Goal: Task Accomplishment & Management: Use online tool/utility

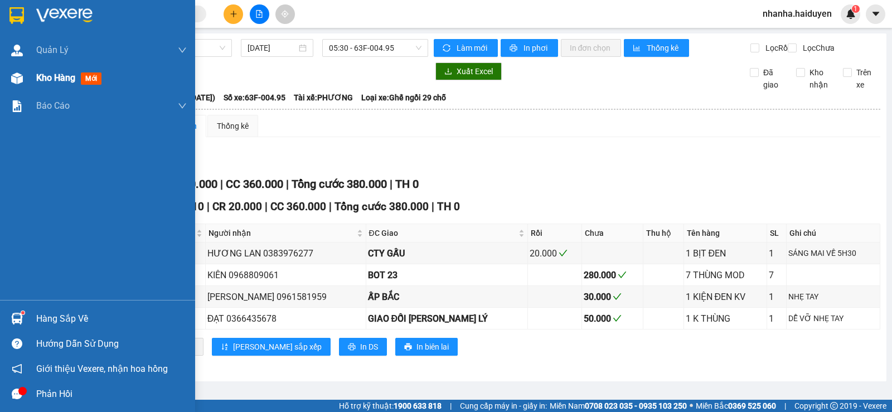
click at [9, 82] on div at bounding box center [17, 79] width 20 height 20
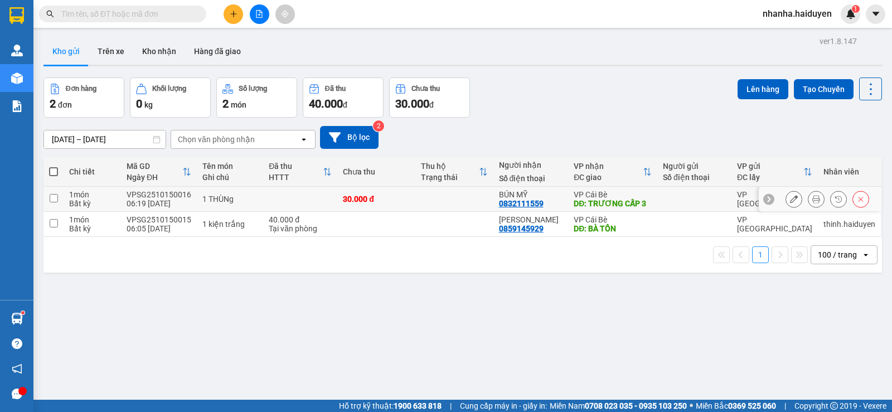
click at [448, 211] on td at bounding box center [454, 199] width 78 height 25
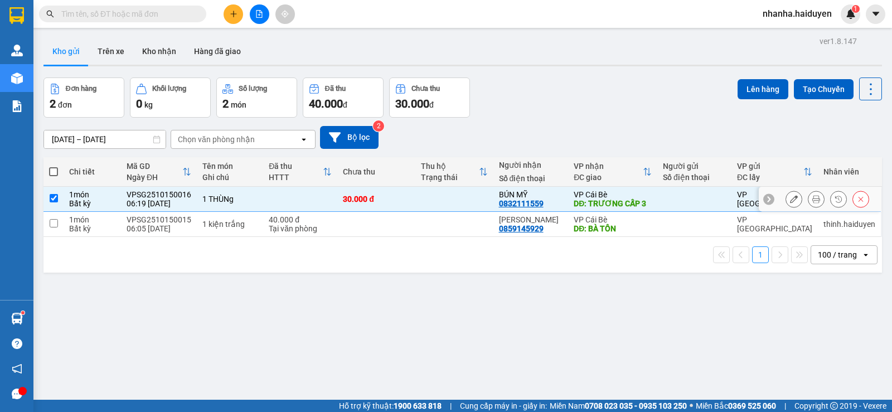
click at [446, 207] on td at bounding box center [454, 199] width 78 height 25
checkbox input "false"
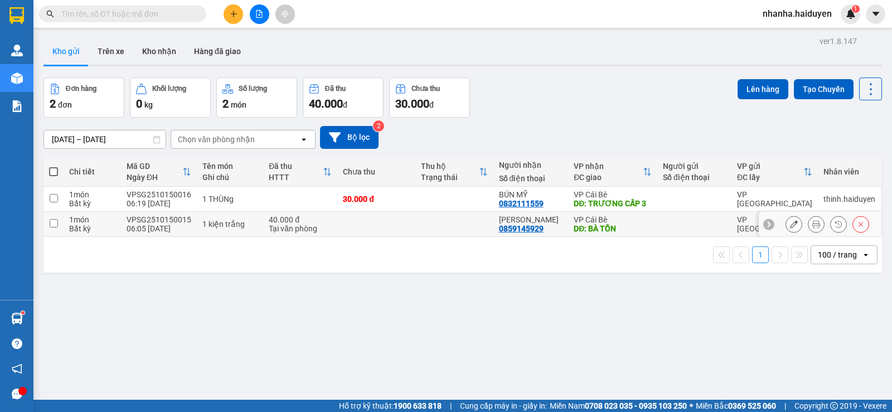
click at [440, 228] on td at bounding box center [454, 224] width 78 height 25
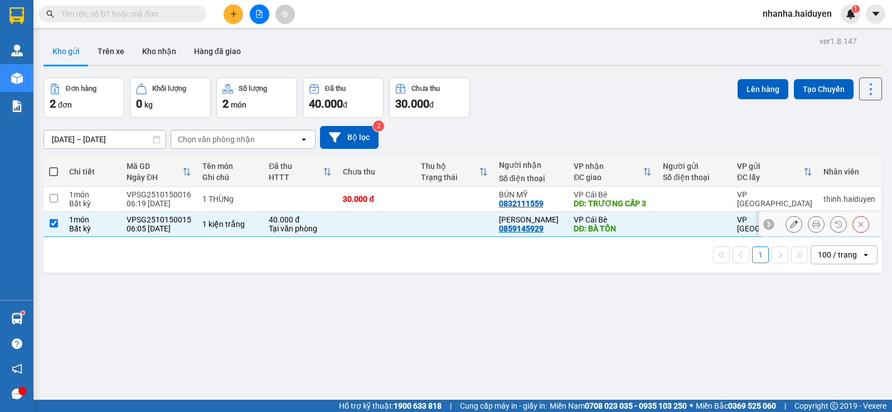
checkbox input "true"
click at [442, 202] on td at bounding box center [454, 199] width 78 height 25
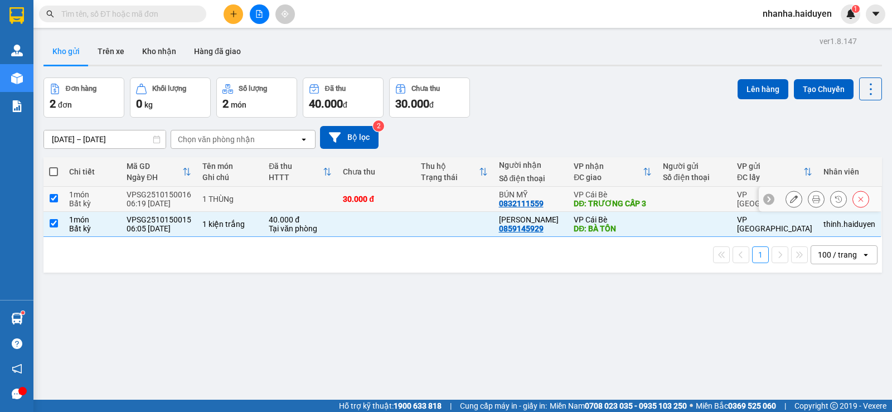
checkbox input "true"
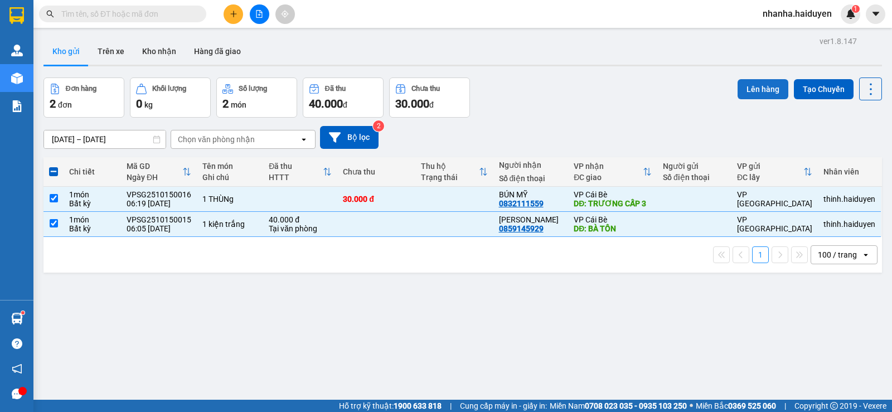
click at [740, 95] on button "Lên hàng" at bounding box center [762, 89] width 51 height 20
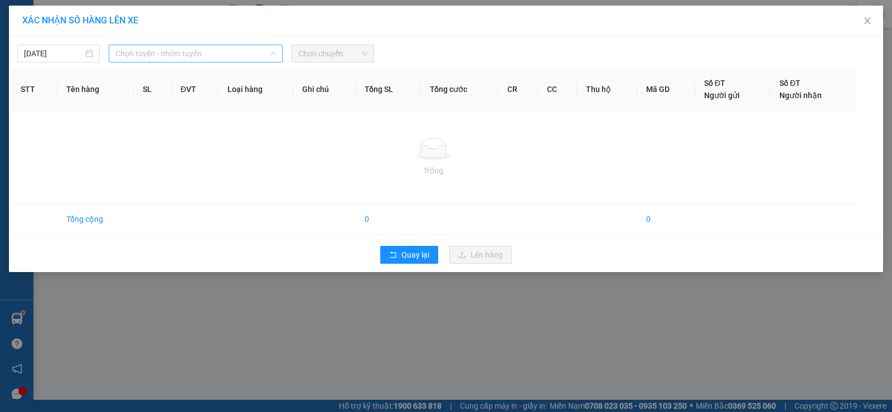
click at [192, 48] on span "Chọn tuyến - nhóm tuyến" at bounding box center [195, 53] width 160 height 17
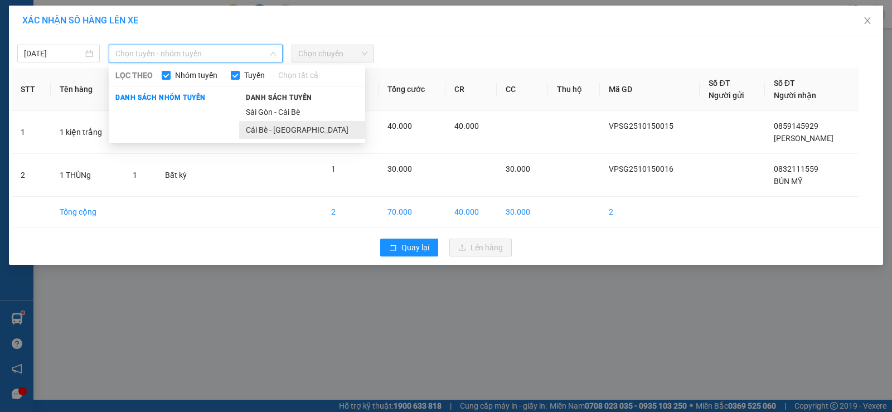
click at [275, 121] on li "Cái Bè - [GEOGRAPHIC_DATA]" at bounding box center [302, 130] width 126 height 18
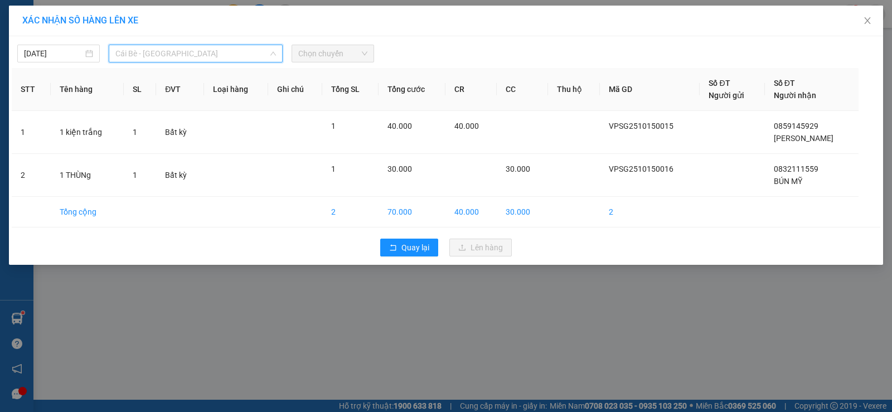
click at [241, 57] on span "Cái Bè - [GEOGRAPHIC_DATA]" at bounding box center [195, 53] width 160 height 17
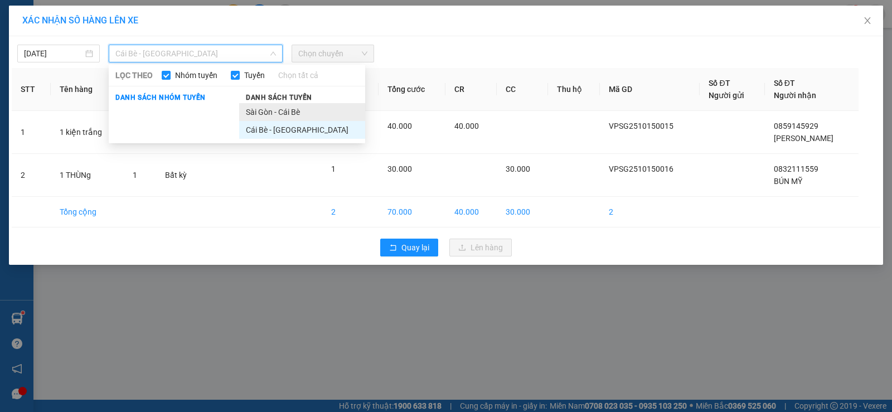
click at [279, 110] on li "Sài Gòn - Cái Bè" at bounding box center [302, 112] width 126 height 18
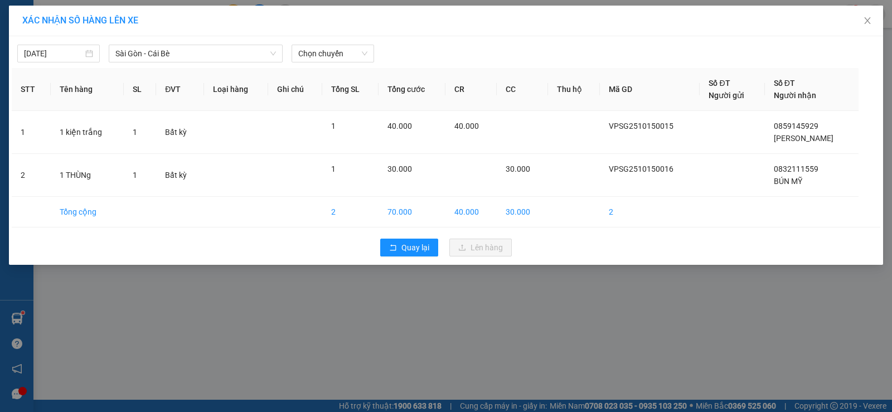
click at [332, 42] on div "14/10/2025 Sài Gòn - Cái Bè LỌC THEO Nhóm tuyến Tuyến Chọn tất cả Danh sách nhó…" at bounding box center [446, 50] width 868 height 23
click at [332, 44] on div "14/10/2025 Sài Gòn - Cái Bè LỌC THEO Nhóm tuyến Tuyến Chọn tất cả Danh sách nhó…" at bounding box center [446, 50] width 868 height 23
click at [360, 74] on th "Tổng SL" at bounding box center [350, 89] width 56 height 43
click at [56, 61] on div "14/10/2025" at bounding box center [58, 54] width 82 height 18
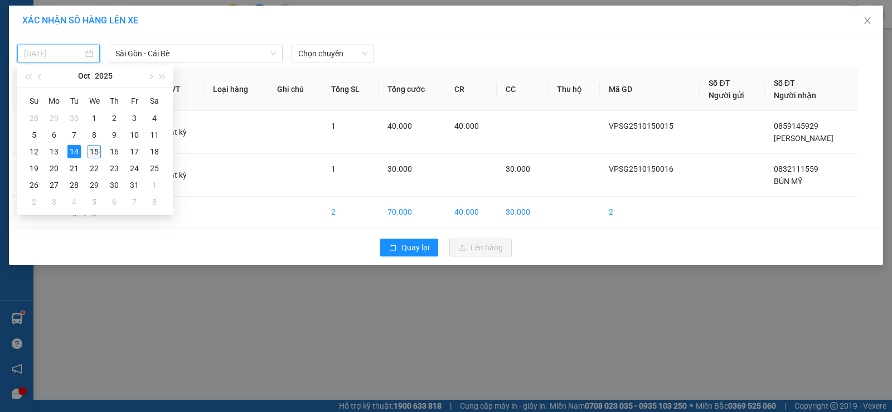
click at [95, 153] on div "15" at bounding box center [93, 151] width 13 height 13
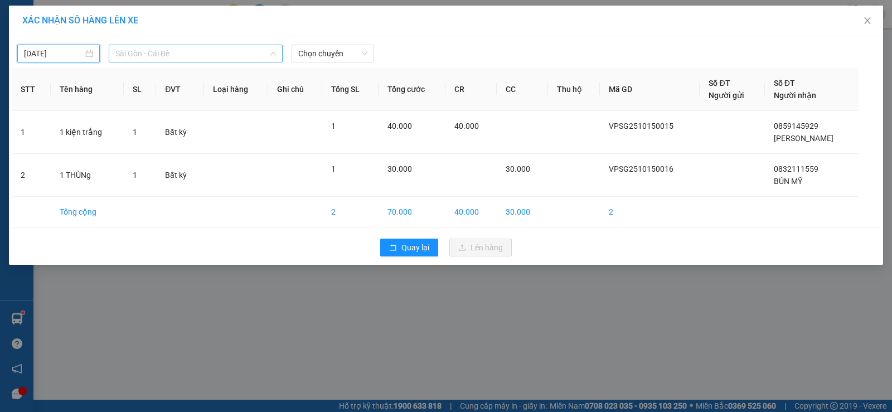
click at [233, 51] on span "Sài Gòn - Cái Bè" at bounding box center [195, 53] width 160 height 17
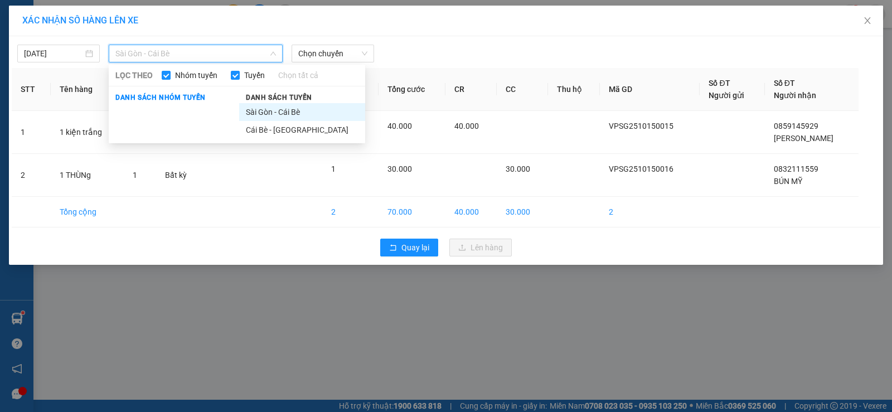
type input "[DATE]"
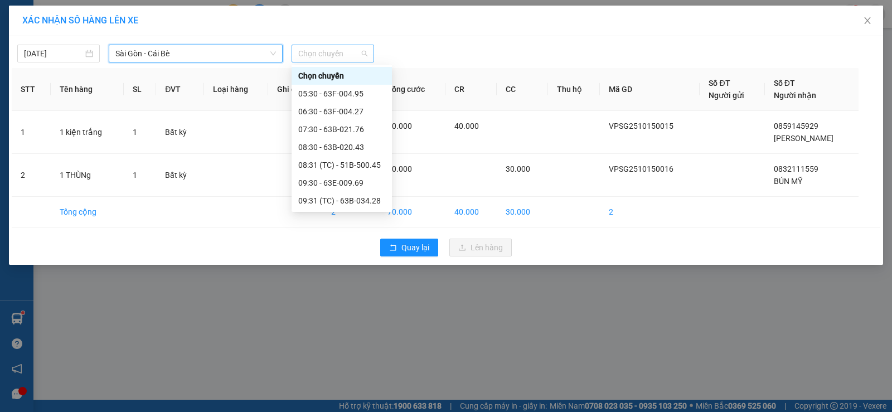
click at [313, 50] on span "Chọn chuyến" at bounding box center [332, 53] width 69 height 17
click at [335, 114] on div "06:30 - 63F-004.27" at bounding box center [341, 111] width 87 height 12
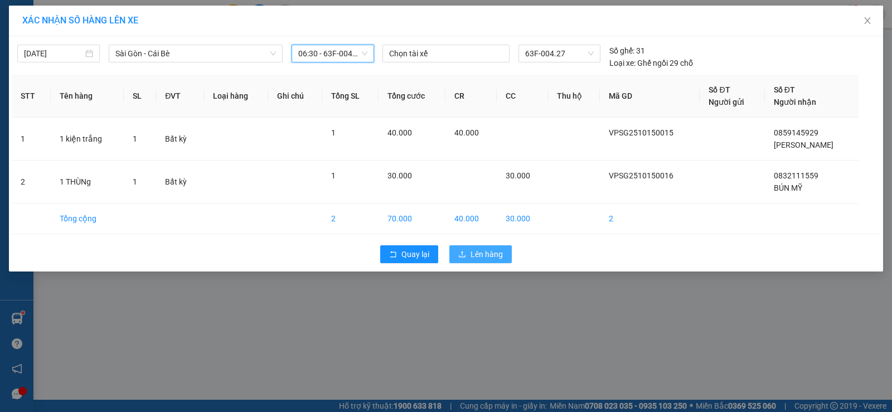
click at [465, 251] on icon "upload" at bounding box center [462, 254] width 8 height 8
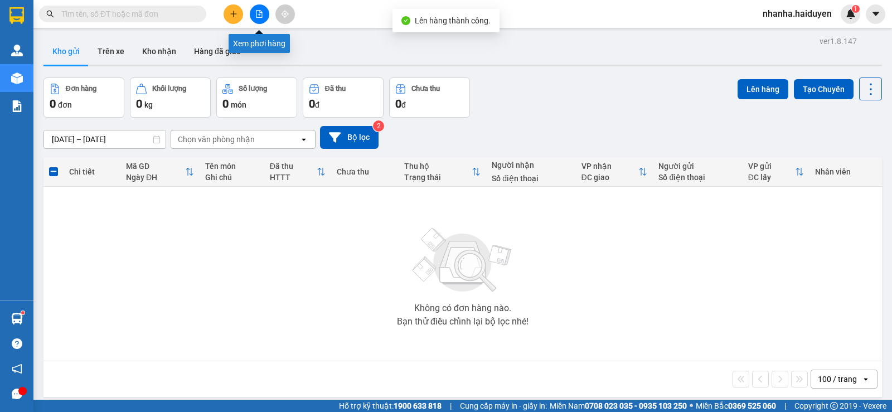
click at [256, 19] on button at bounding box center [260, 14] width 20 height 20
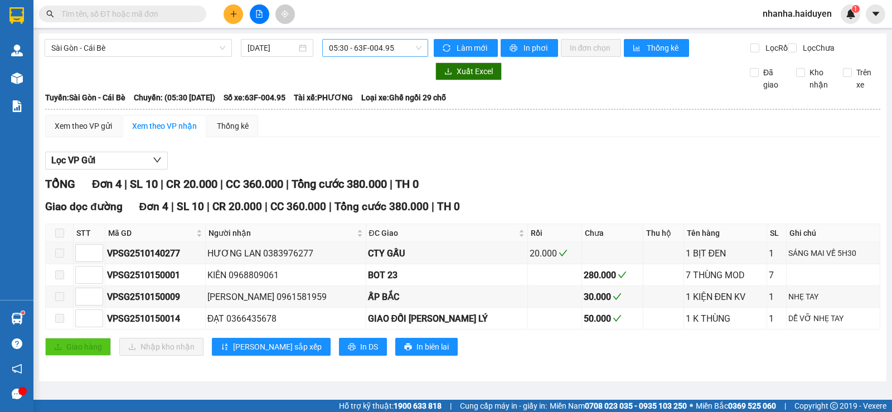
click at [356, 46] on span "05:30 - 63F-004.95" at bounding box center [375, 48] width 92 height 17
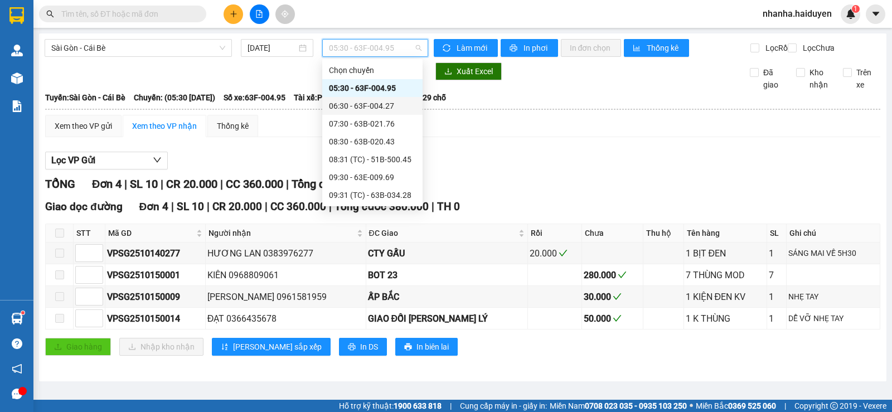
click at [362, 100] on div "06:30 - 63F-004.27" at bounding box center [372, 106] width 87 height 12
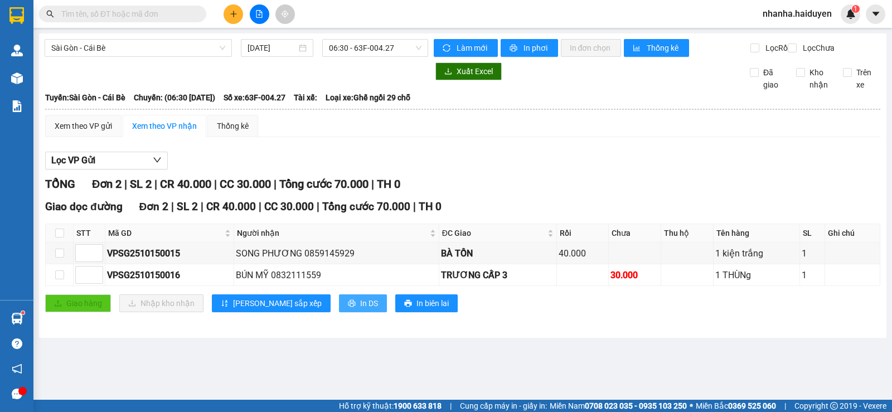
click at [360, 309] on span "In DS" at bounding box center [369, 303] width 18 height 12
click at [407, 170] on div "Lọc VP Gửi" at bounding box center [462, 161] width 835 height 18
click at [61, 237] on input "checkbox" at bounding box center [59, 232] width 9 height 9
checkbox input "true"
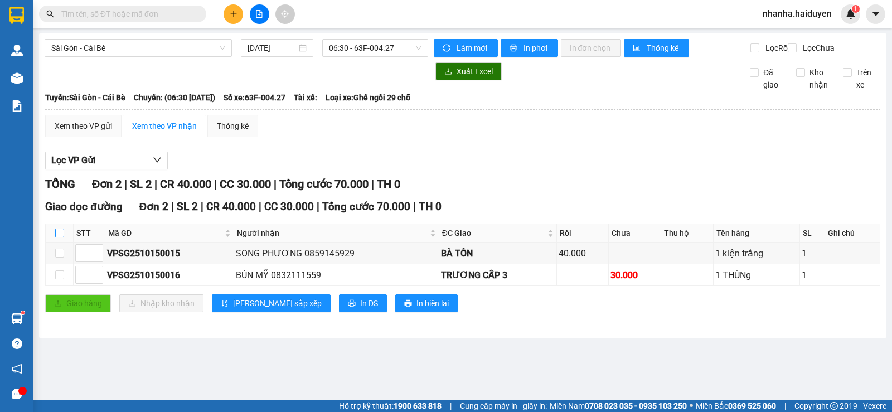
checkbox input "true"
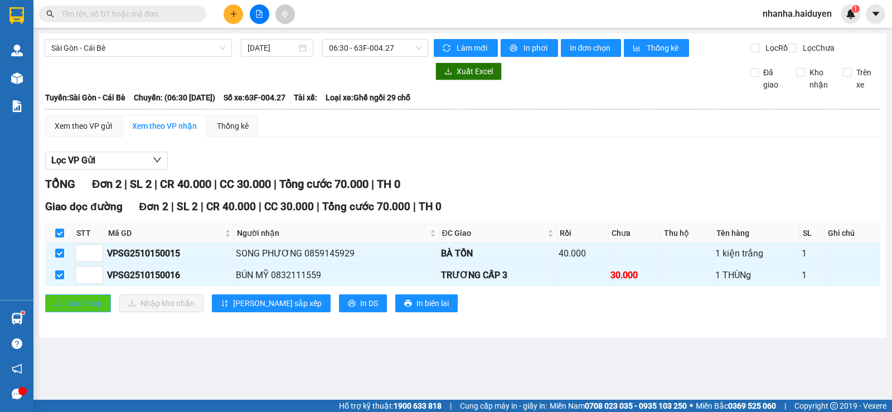
click at [94, 309] on span "Giao hàng" at bounding box center [84, 303] width 36 height 12
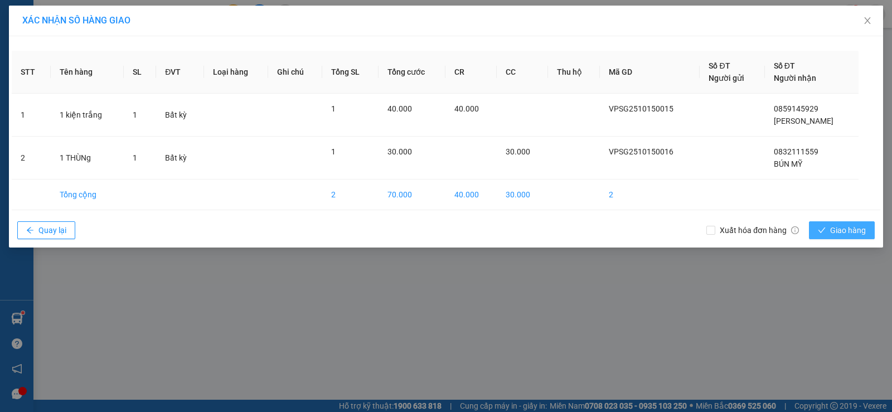
click at [833, 235] on span "Giao hàng" at bounding box center [848, 230] width 36 height 12
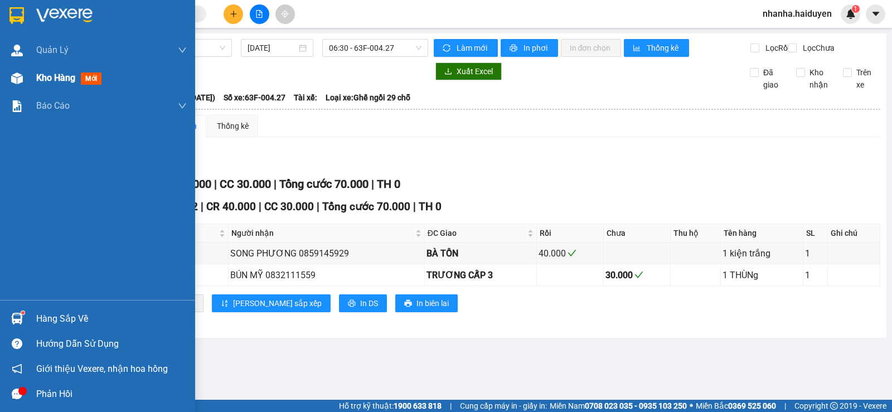
click at [12, 81] on img at bounding box center [17, 78] width 12 height 12
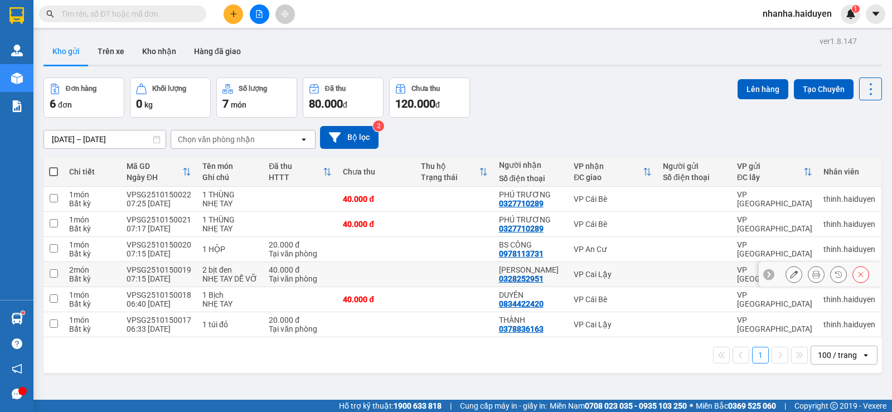
scroll to position [51, 0]
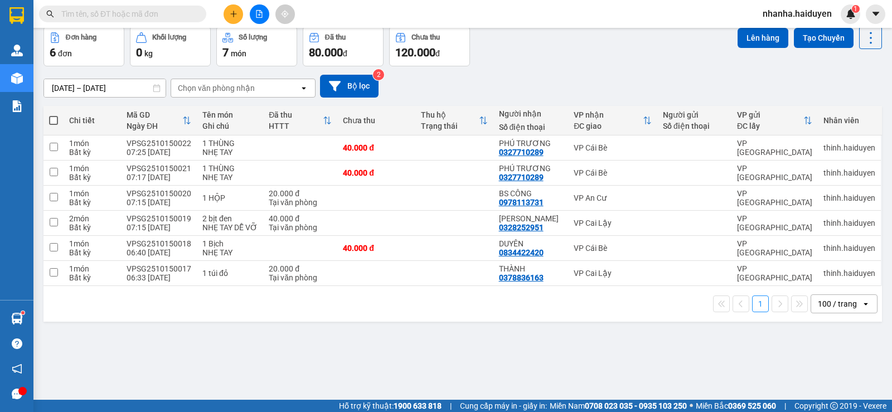
click at [834, 302] on div "100 / trang" at bounding box center [837, 303] width 39 height 11
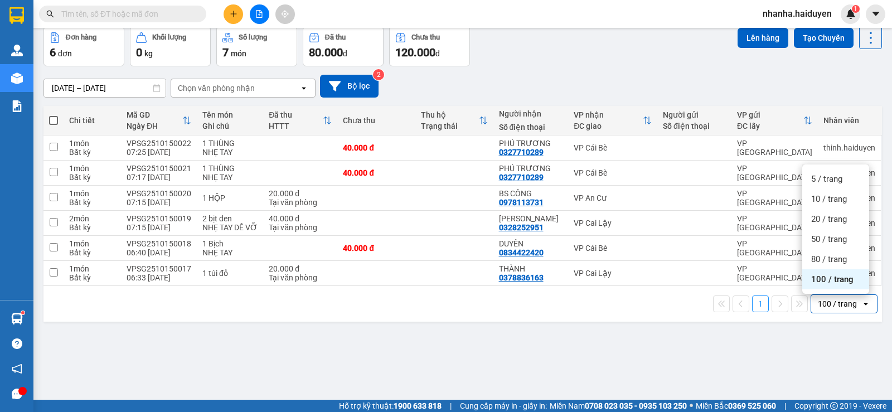
click at [825, 280] on span "100 / trang" at bounding box center [832, 279] width 42 height 11
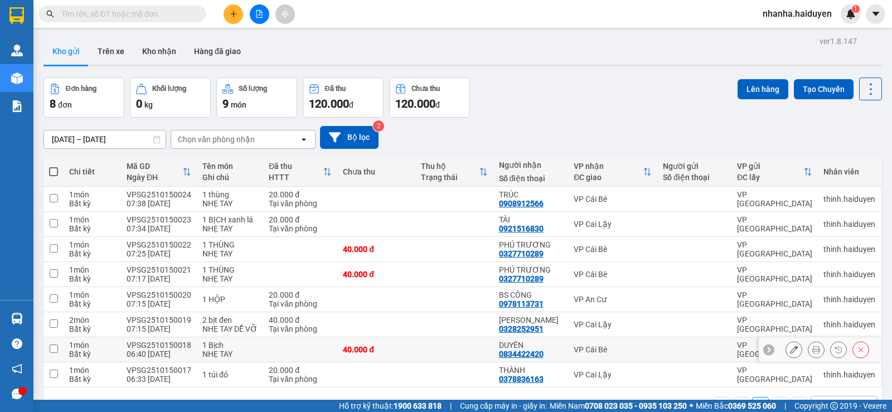
scroll to position [51, 0]
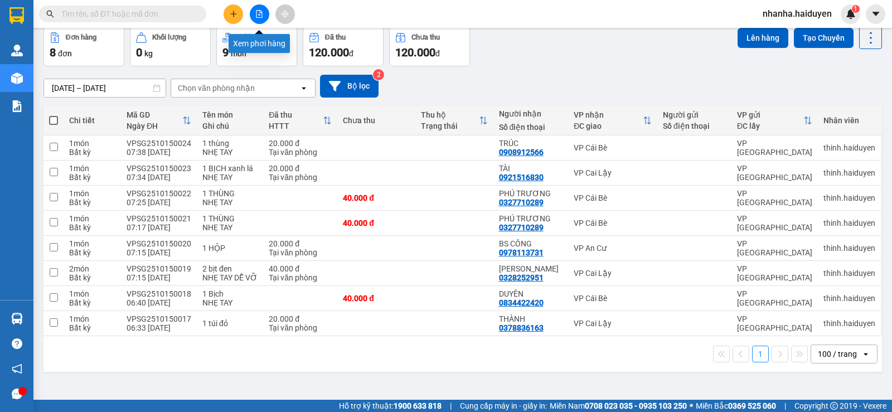
click at [263, 17] on button at bounding box center [260, 14] width 20 height 20
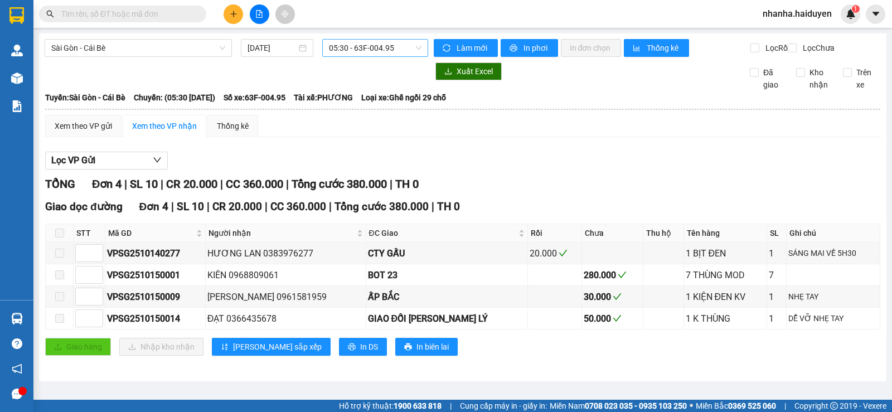
click at [343, 50] on span "05:30 - 63F-004.95" at bounding box center [375, 48] width 92 height 17
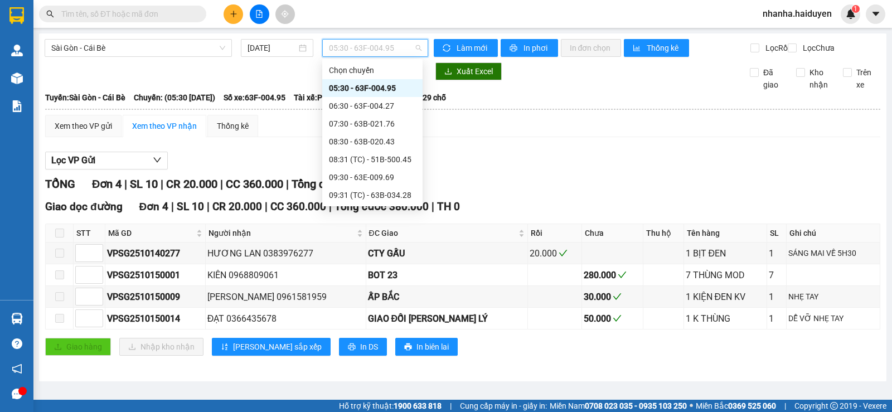
drag, startPoint x: 362, startPoint y: 87, endPoint x: 368, endPoint y: 81, distance: 8.7
click at [362, 86] on div "05:30 - 63F-004.95" at bounding box center [372, 88] width 87 height 12
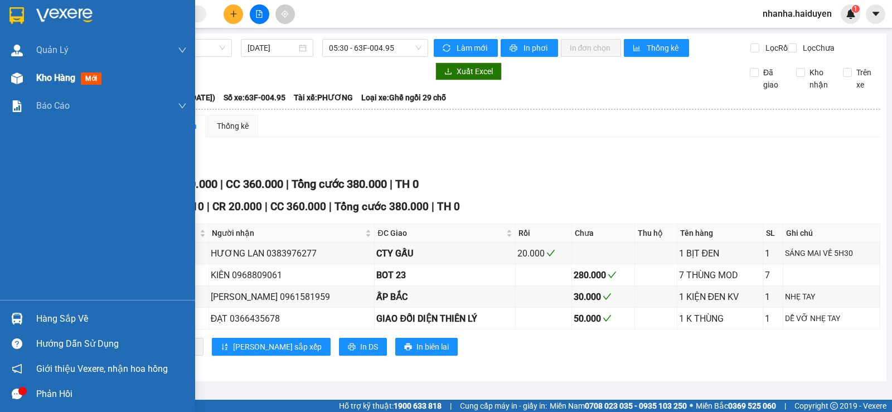
click at [18, 86] on div at bounding box center [17, 79] width 20 height 20
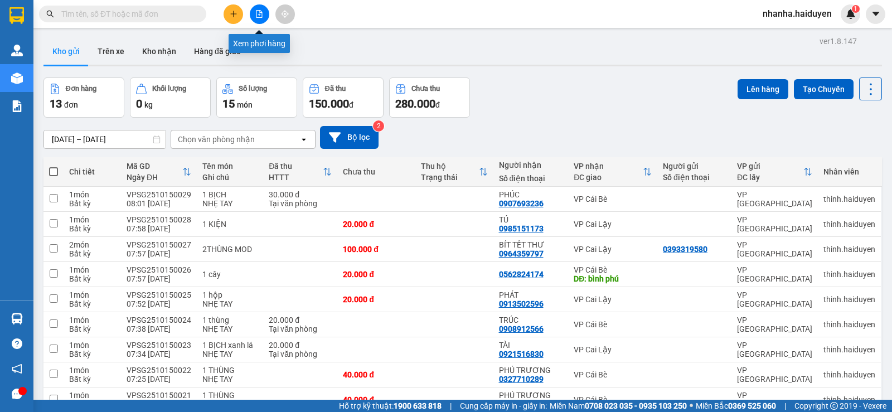
scroll to position [111, 0]
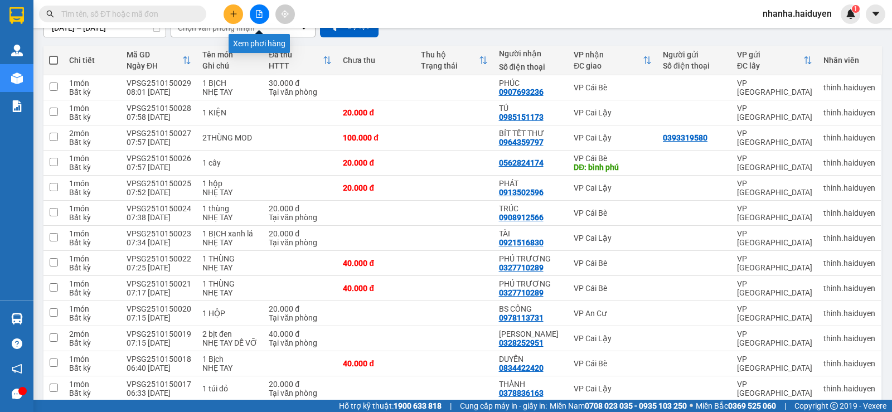
click at [260, 17] on icon "file-add" at bounding box center [259, 14] width 8 height 8
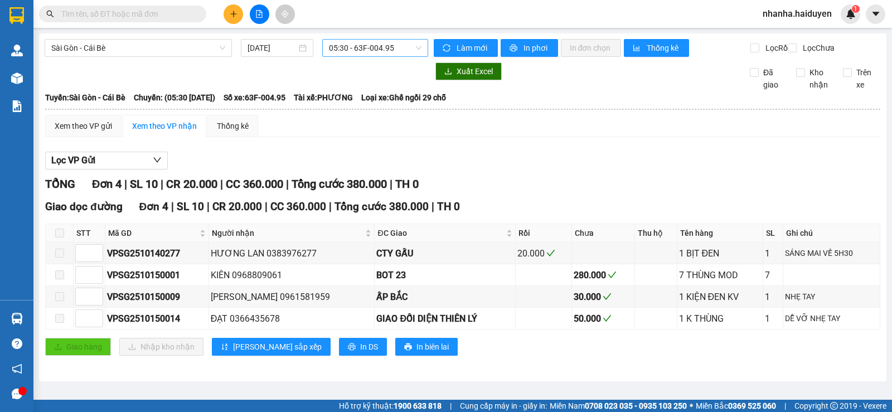
click at [339, 47] on span "05:30 - 63F-004.95" at bounding box center [375, 48] width 92 height 17
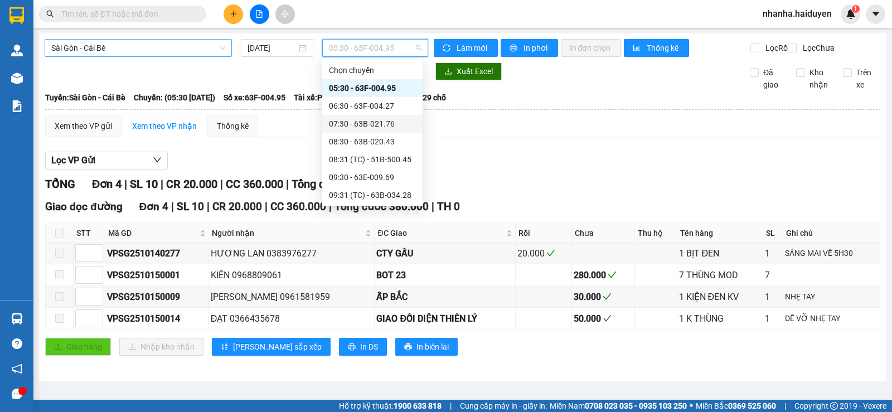
click at [171, 55] on span "Sài Gòn - Cái Bè" at bounding box center [138, 48] width 174 height 17
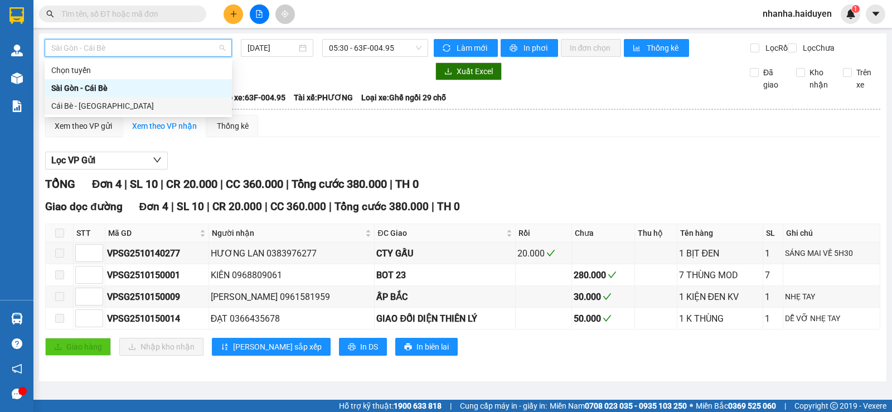
click at [172, 110] on div "Cái Bè - Sài Gòn" at bounding box center [138, 106] width 174 height 12
type input "15/10/2025"
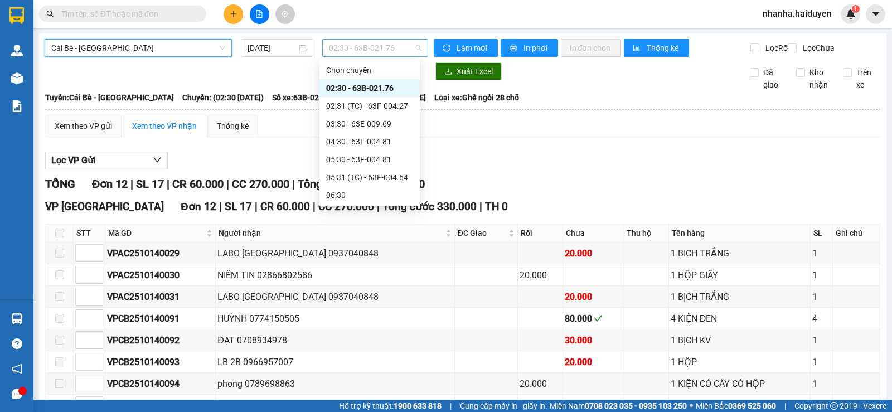
click at [392, 52] on span "02:30 - 63B-021.76" at bounding box center [375, 48] width 92 height 17
click at [370, 172] on div "05:31 (TC) - 63F-004.64" at bounding box center [369, 177] width 87 height 12
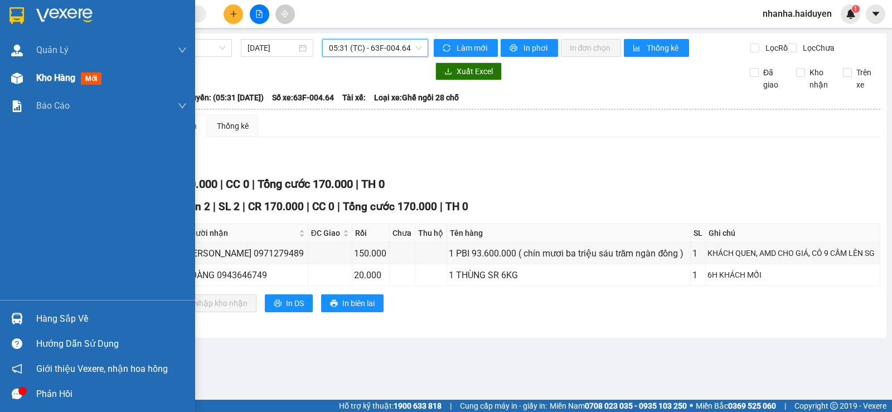
click at [28, 77] on div "Kho hàng mới" at bounding box center [97, 78] width 195 height 28
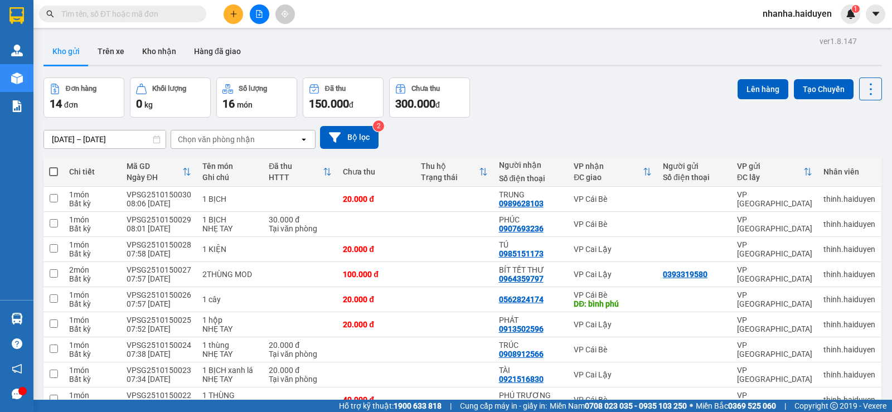
scroll to position [184, 0]
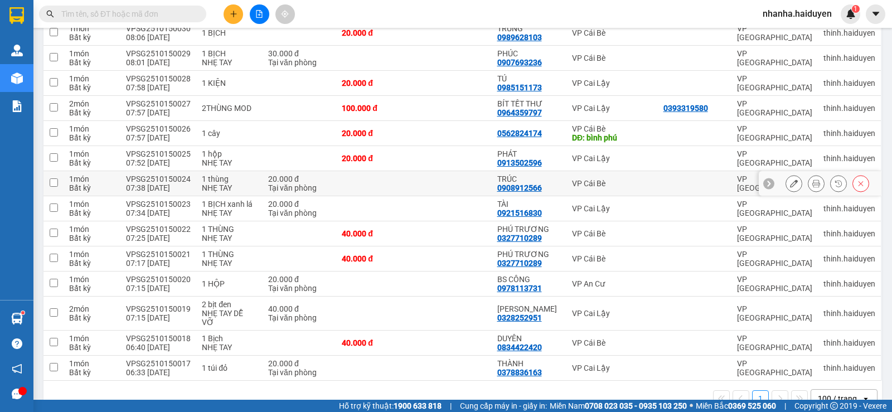
scroll to position [11, 0]
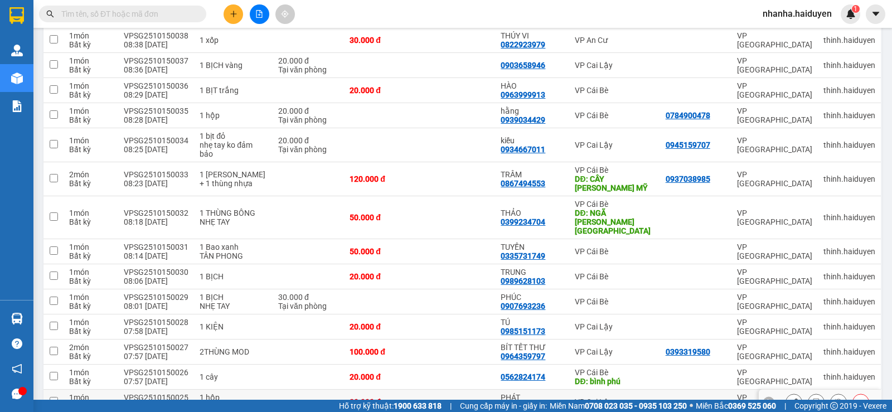
scroll to position [578, 0]
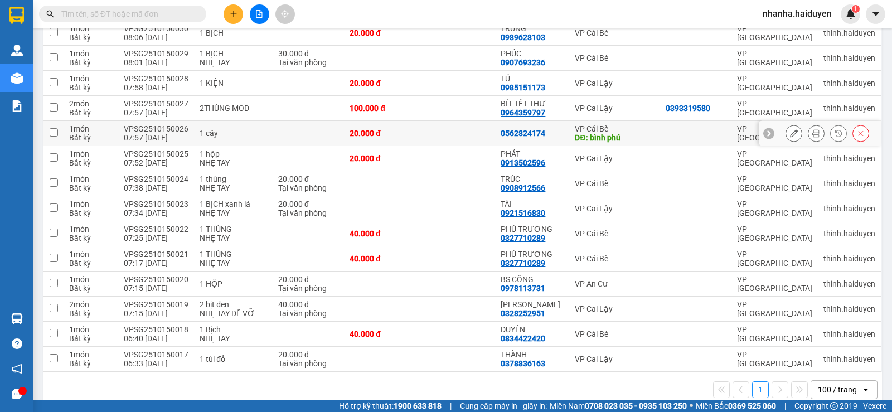
click at [467, 121] on td at bounding box center [458, 133] width 76 height 25
checkbox input "true"
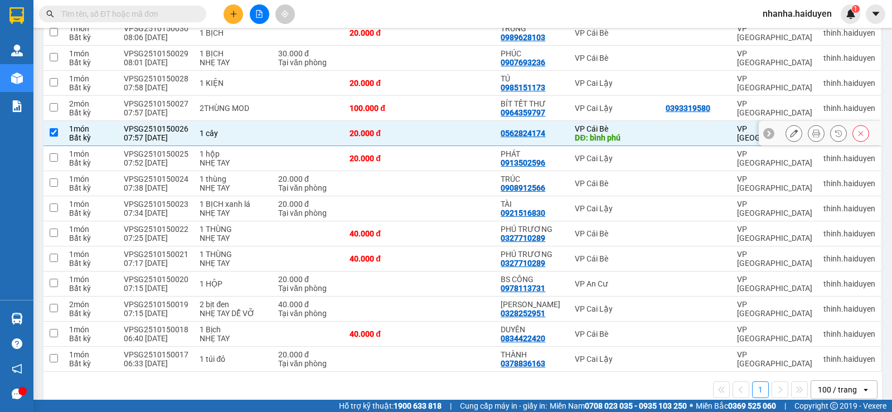
scroll to position [299, 0]
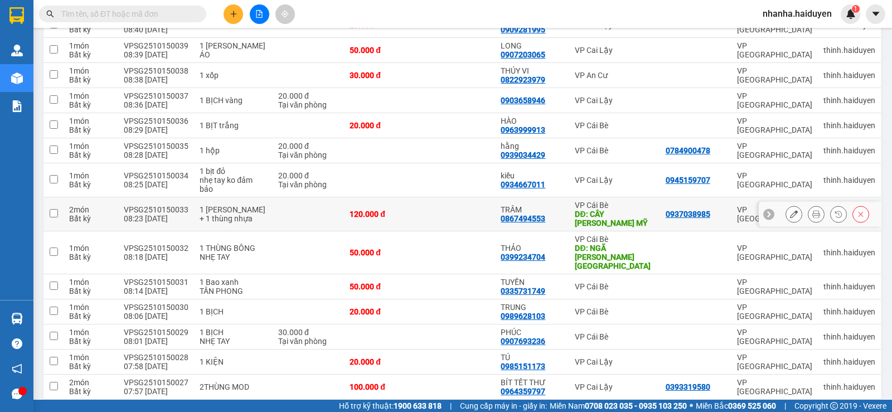
click at [498, 217] on td "TRÂM 0867494553" at bounding box center [532, 214] width 74 height 34
checkbox input "true"
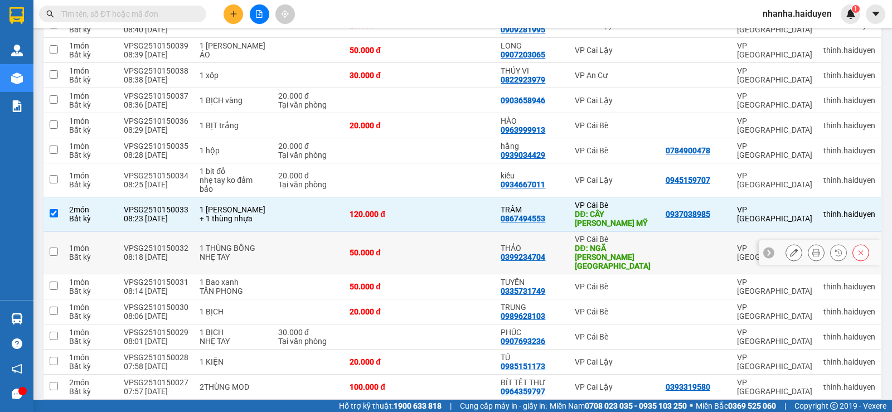
click at [431, 239] on td at bounding box center [458, 252] width 76 height 43
checkbox input "true"
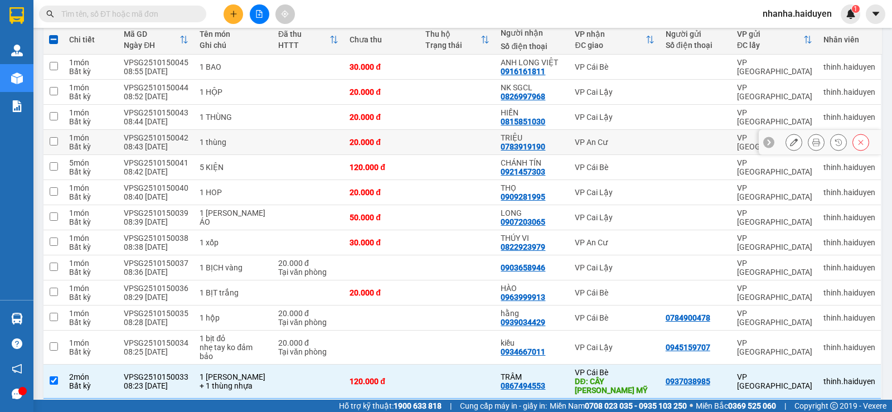
scroll to position [0, 0]
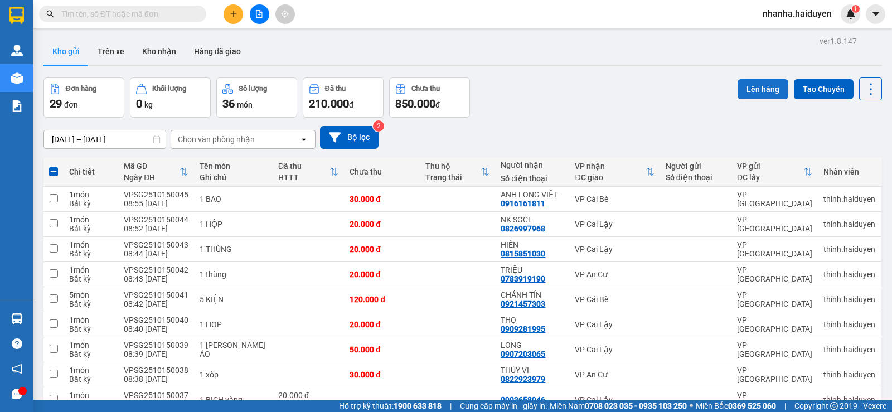
click at [751, 83] on button "Lên hàng" at bounding box center [762, 89] width 51 height 20
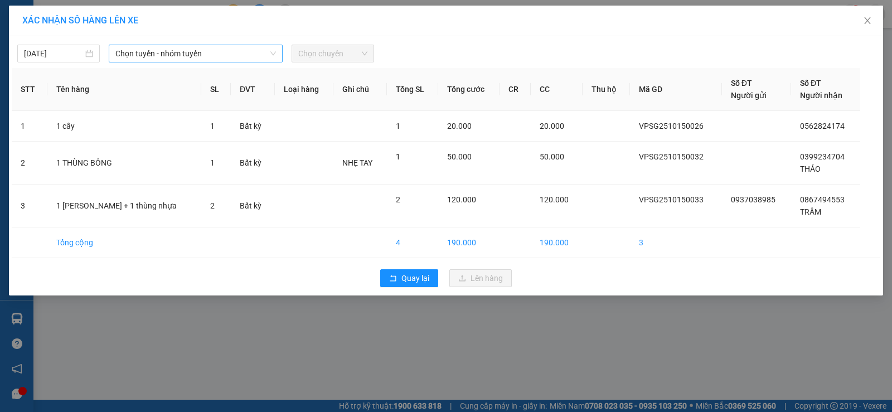
click at [192, 51] on span "Chọn tuyến - nhóm tuyến" at bounding box center [195, 53] width 160 height 17
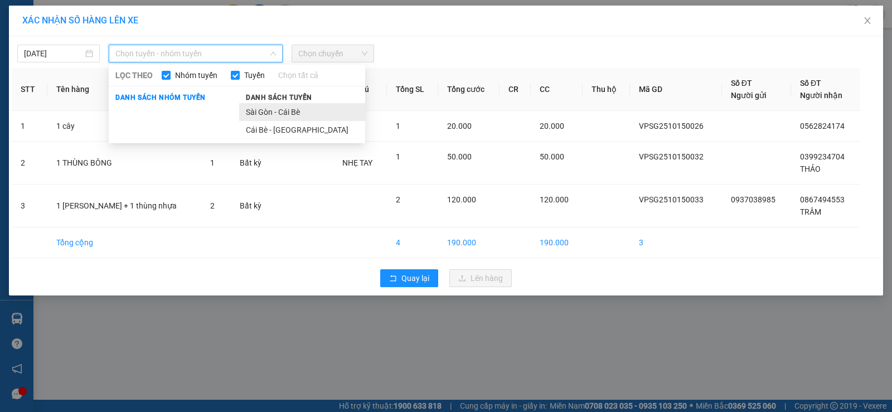
click at [298, 104] on li "Sài Gòn - Cái Bè" at bounding box center [302, 112] width 126 height 18
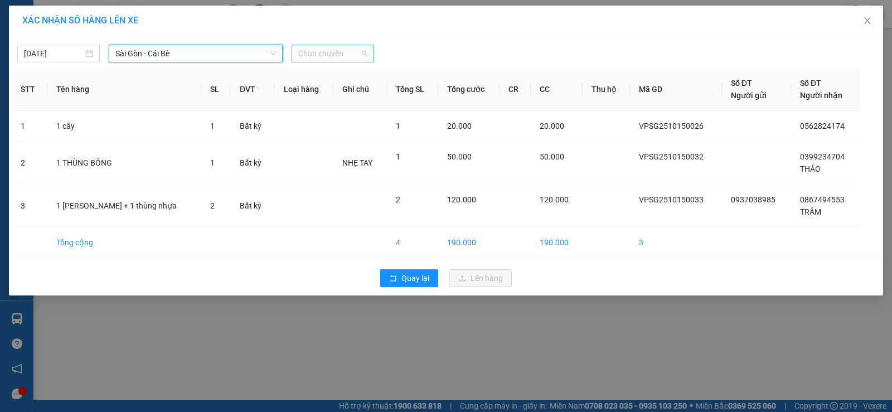
click at [333, 52] on span "Chọn chuyến" at bounding box center [332, 53] width 69 height 17
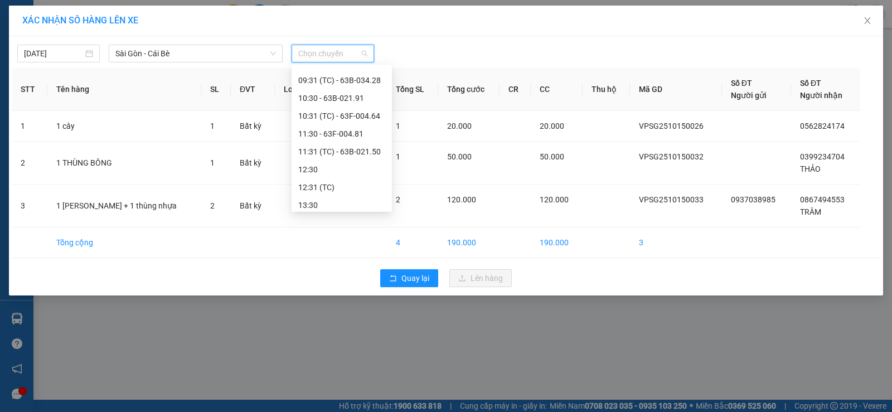
scroll to position [65, 0]
click at [360, 110] on div "09:30 - 63E-009.69" at bounding box center [341, 118] width 100 height 18
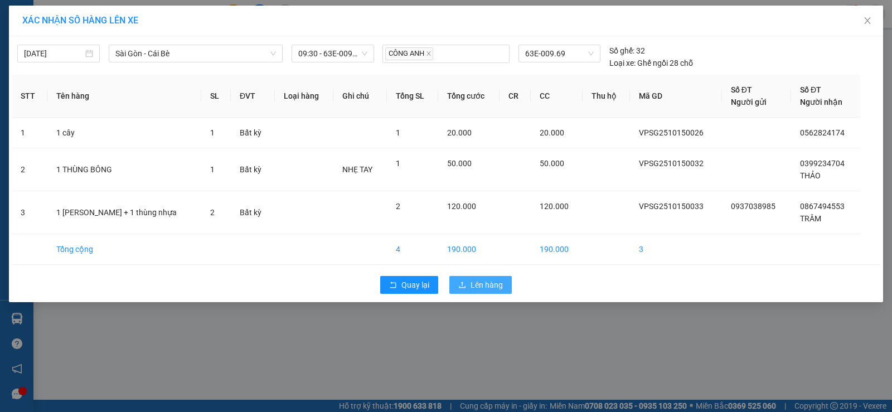
click at [482, 285] on span "Lên hàng" at bounding box center [486, 285] width 32 height 12
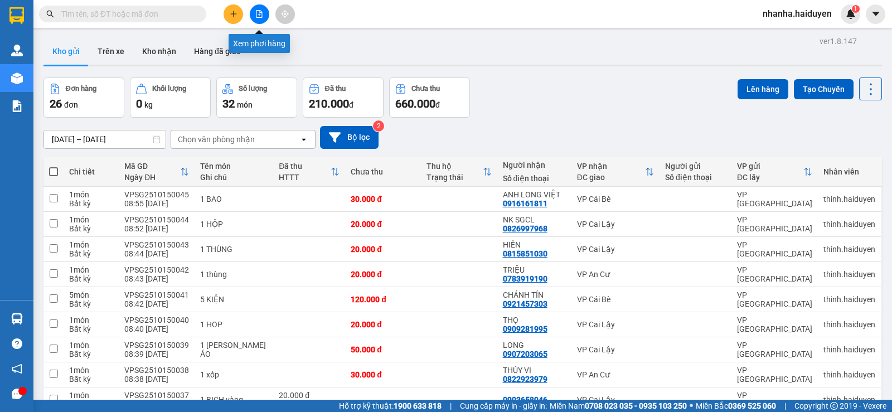
click at [256, 9] on button at bounding box center [260, 14] width 20 height 20
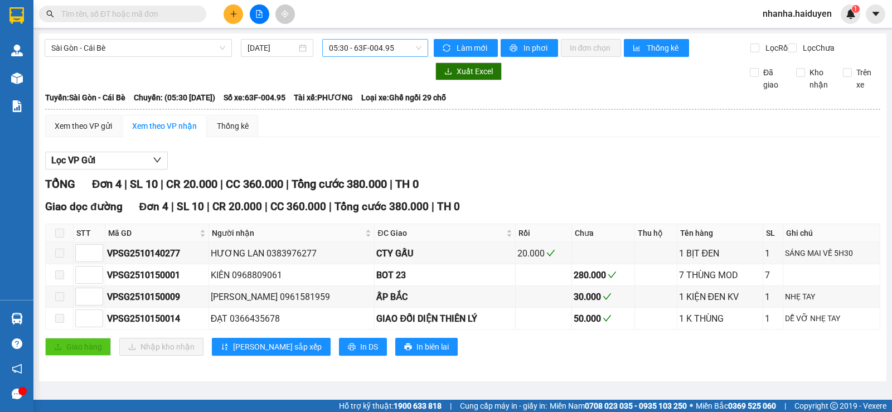
click at [352, 48] on span "05:30 - 63F-004.95" at bounding box center [375, 48] width 92 height 17
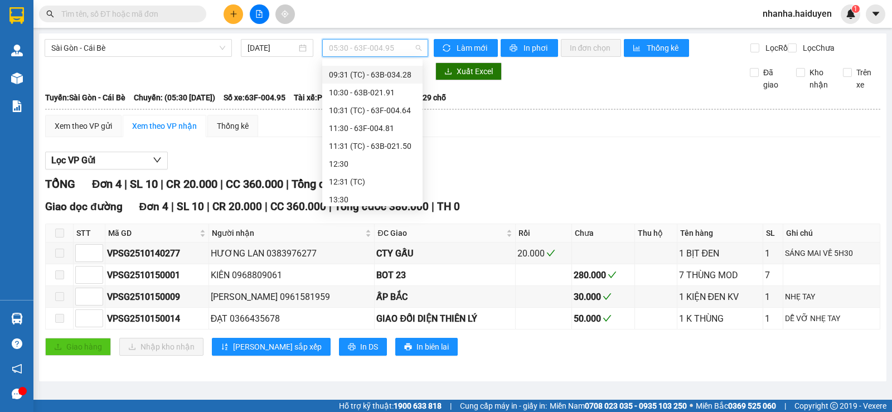
scroll to position [9, 0]
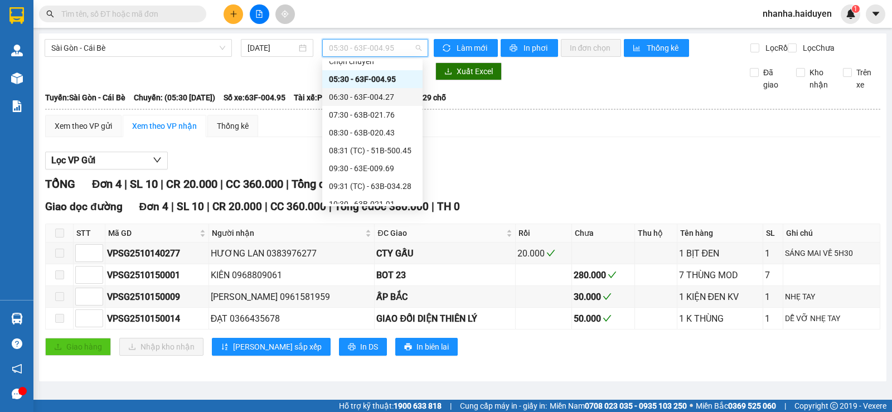
click at [389, 95] on div "06:30 - 63F-004.27" at bounding box center [372, 97] width 87 height 12
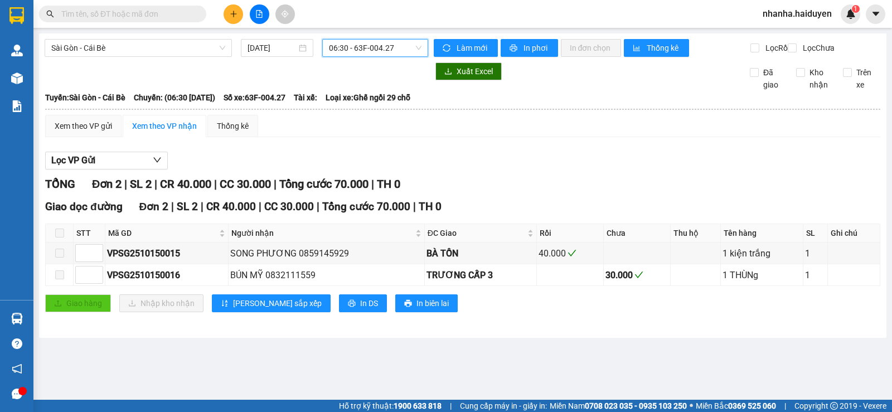
click at [396, 50] on span "06:30 - 63F-004.27" at bounding box center [375, 48] width 92 height 17
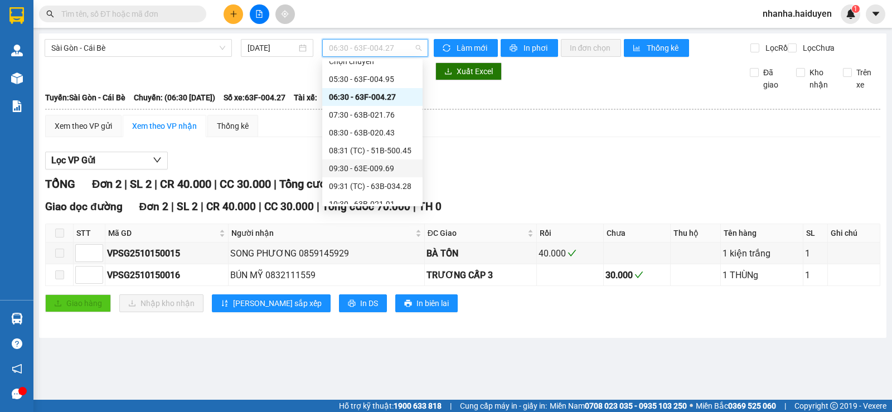
click at [388, 167] on div "09:30 - 63E-009.69" at bounding box center [372, 168] width 87 height 12
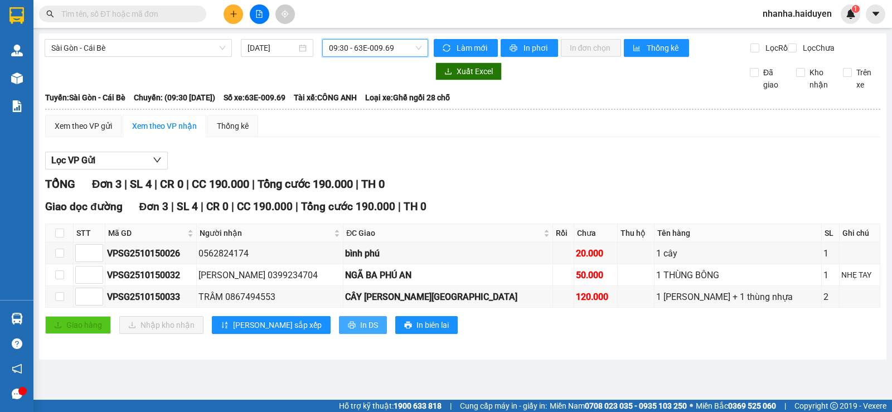
click at [360, 331] on span "In DS" at bounding box center [369, 325] width 18 height 12
click at [498, 170] on div "Lọc VP Gửi" at bounding box center [462, 161] width 835 height 18
click at [59, 237] on input "checkbox" at bounding box center [59, 232] width 9 height 9
checkbox input "true"
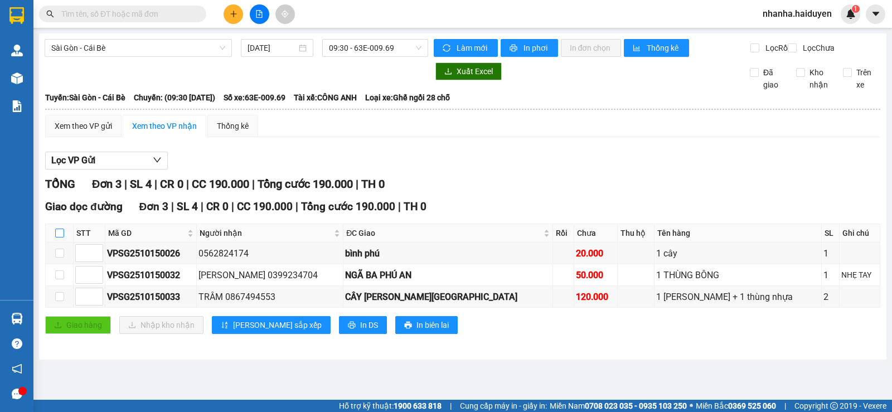
checkbox input "true"
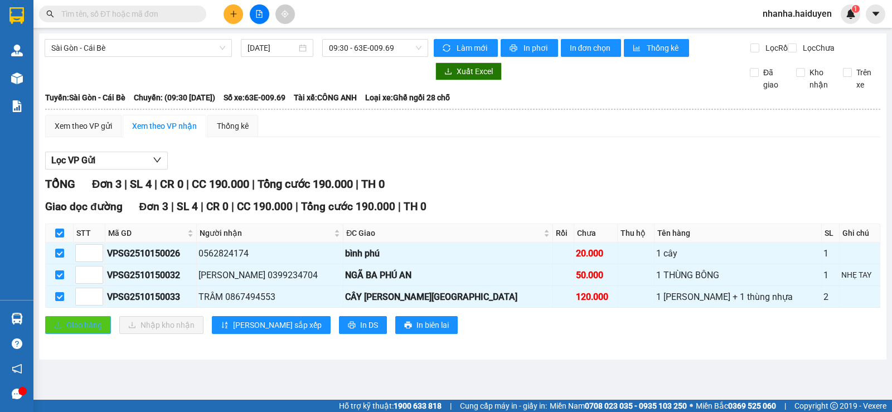
click at [87, 331] on span "Giao hàng" at bounding box center [84, 325] width 36 height 12
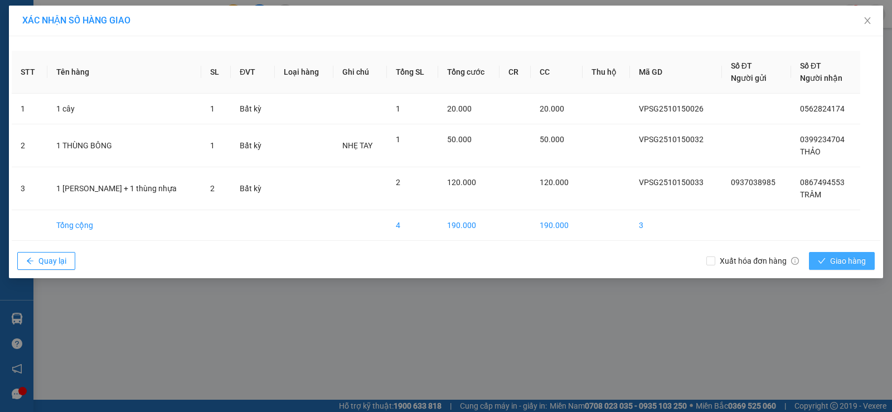
click at [848, 262] on span "Giao hàng" at bounding box center [848, 261] width 36 height 12
